Goal: Find specific page/section: Find specific page/section

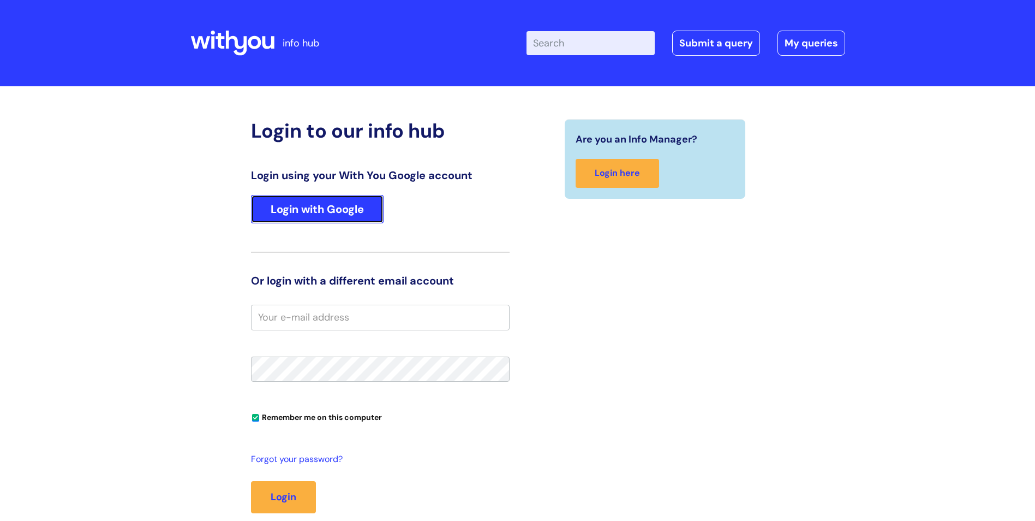
click at [331, 204] on link "Login with Google" at bounding box center [317, 209] width 133 height 28
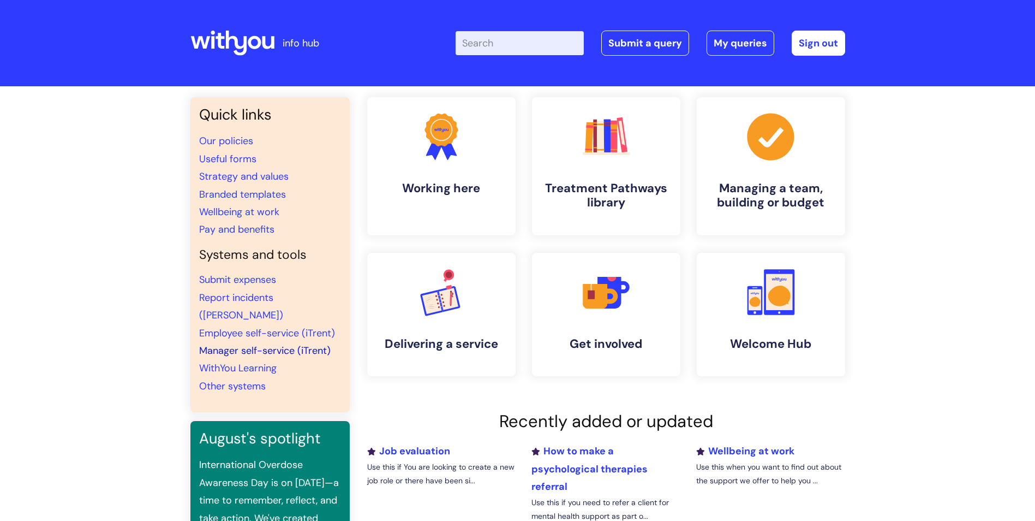
click at [294, 344] on link "Manager self-service (iTrent)" at bounding box center [265, 350] width 132 height 13
click at [300, 344] on link "Manager self-service (iTrent)" at bounding box center [265, 350] width 132 height 13
click at [289, 344] on link "Manager self-service (iTrent)" at bounding box center [265, 350] width 132 height 13
click at [283, 344] on link "Manager self-service (iTrent)" at bounding box center [265, 350] width 132 height 13
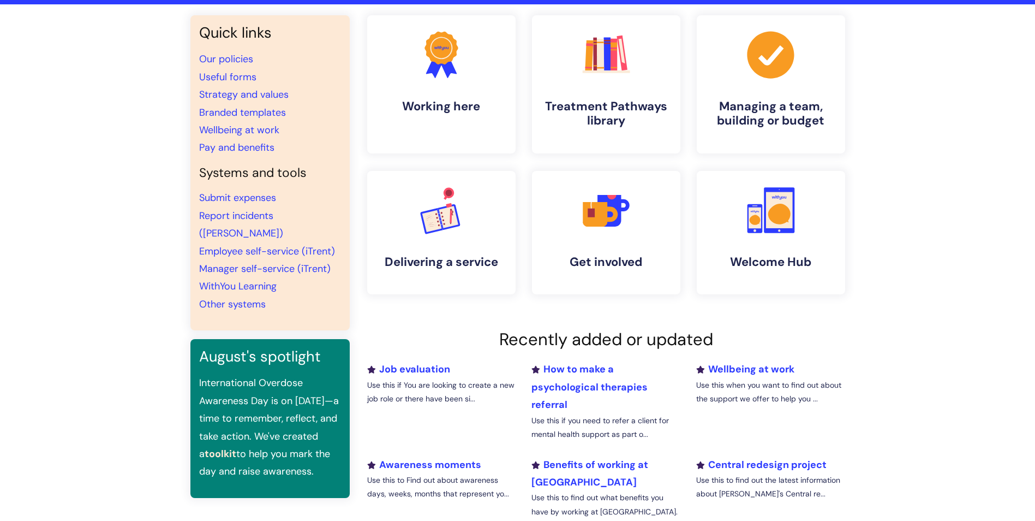
scroll to position [164, 0]
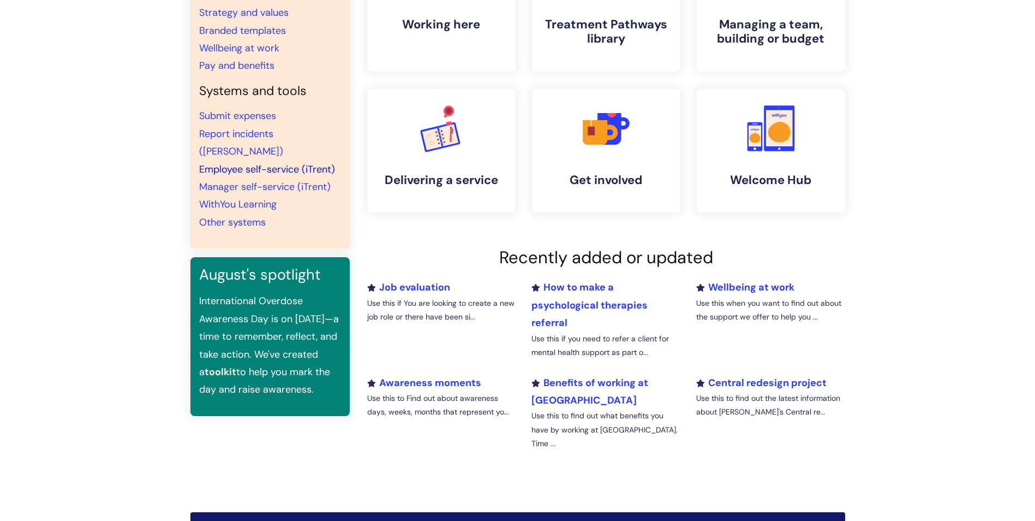
click at [247, 163] on link "Employee self-service (iTrent)" at bounding box center [267, 169] width 136 height 13
